Goal: Check status: Check status

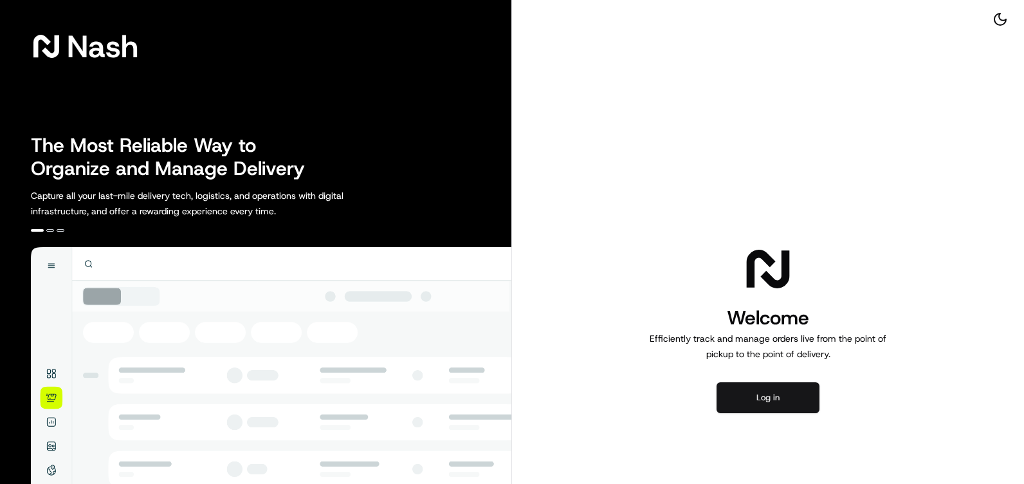
click at [761, 403] on button "Log in" at bounding box center [767, 397] width 103 height 31
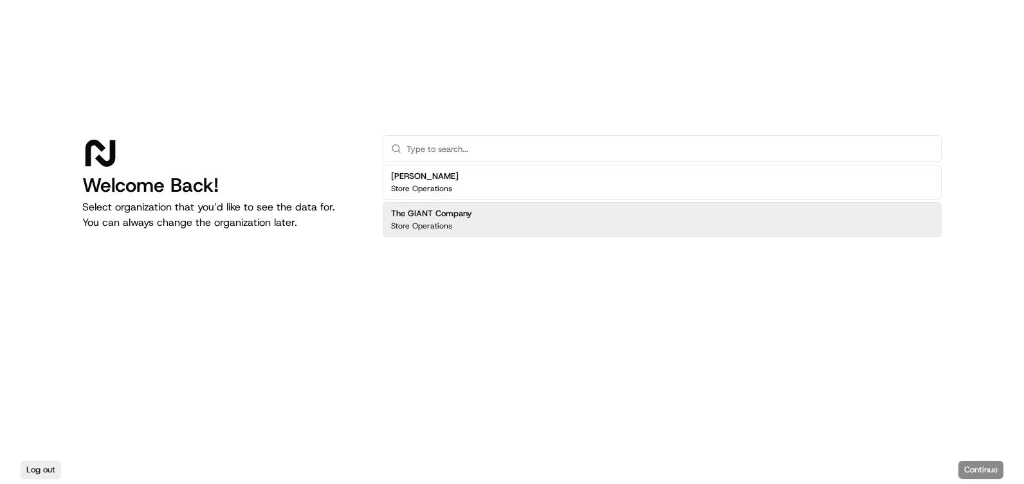
click at [521, 222] on div "The GIANT Company Store Operations" at bounding box center [662, 219] width 559 height 35
click at [974, 464] on button "Continue" at bounding box center [980, 469] width 45 height 18
